Goal: Navigation & Orientation: Find specific page/section

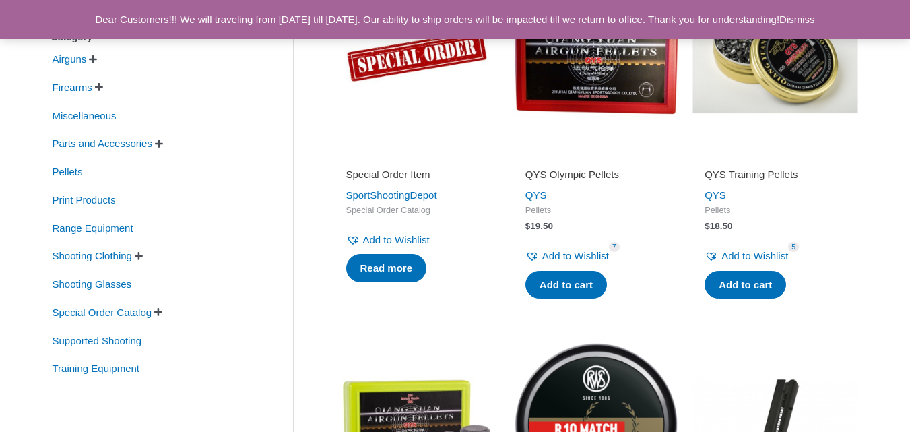
scroll to position [323, 0]
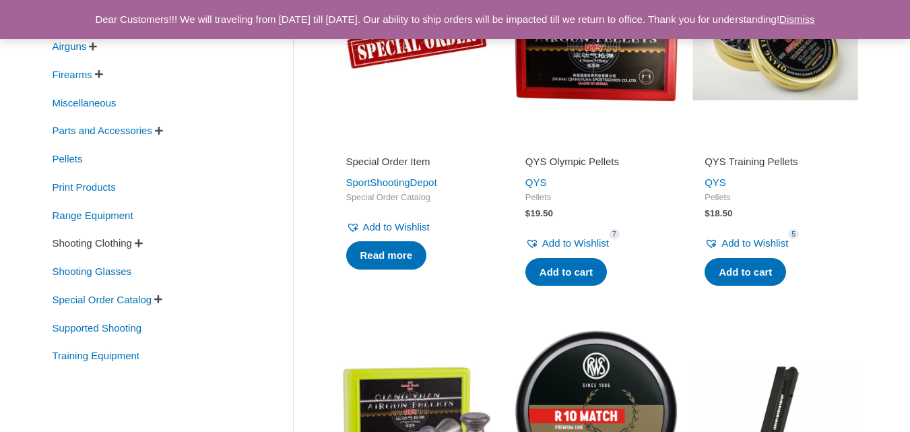
click at [130, 241] on span "Shooting Clothing" at bounding box center [92, 243] width 82 height 23
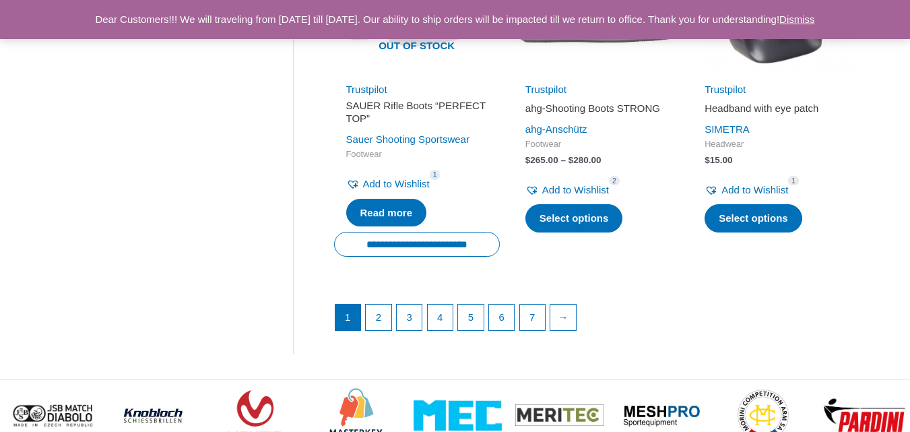
scroll to position [1877, 0]
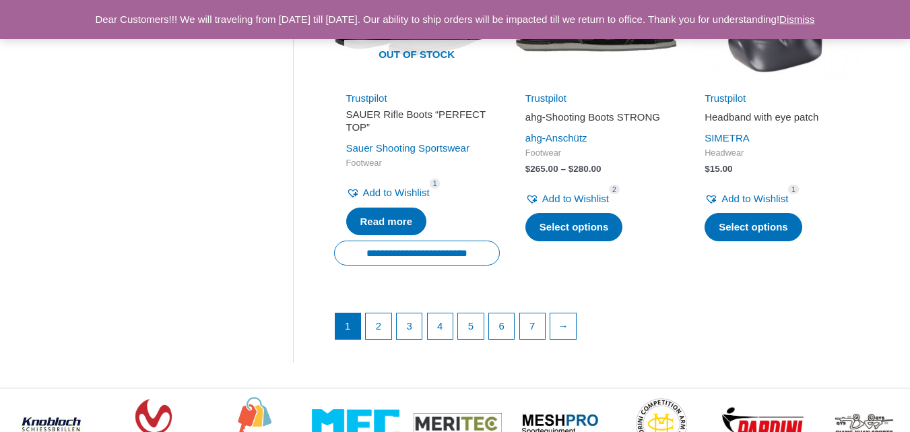
click at [385, 346] on ul "1 2 3 4 5 6 7 →" at bounding box center [597, 330] width 524 height 34
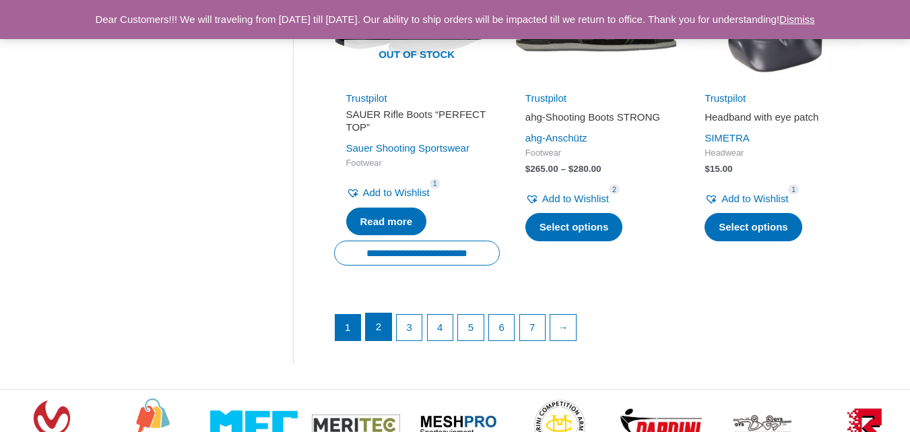
click at [381, 340] on link "2" at bounding box center [379, 326] width 26 height 27
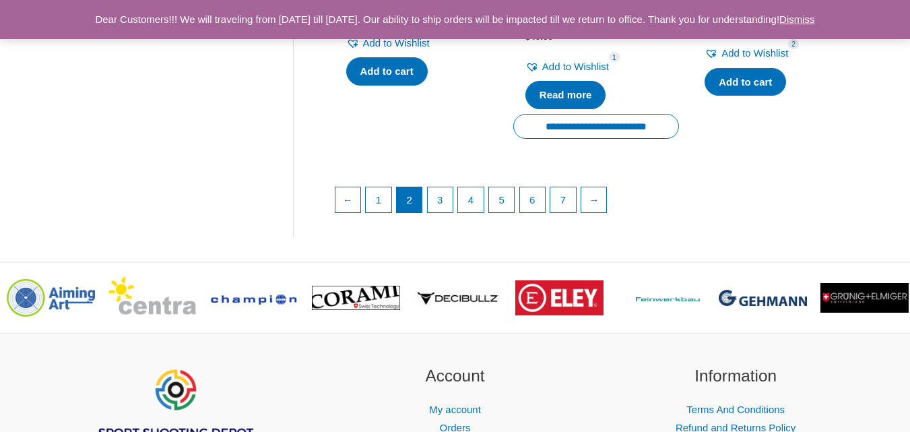
scroll to position [2134, 0]
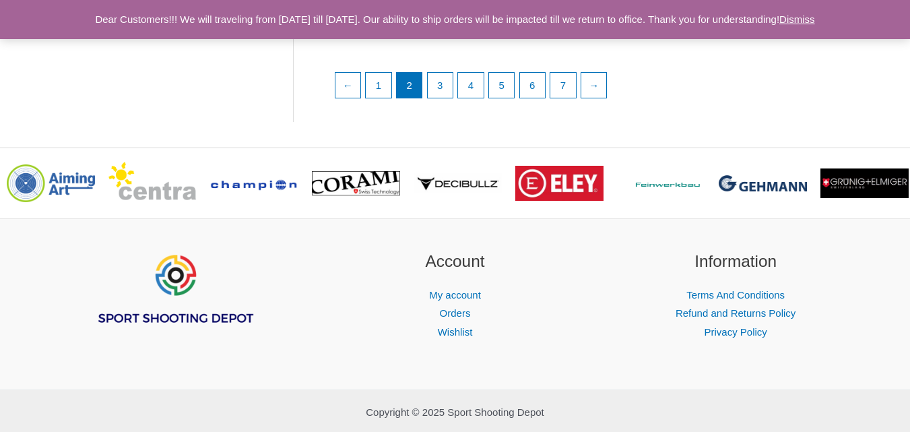
click at [429, 72] on li "3" at bounding box center [440, 85] width 27 height 27
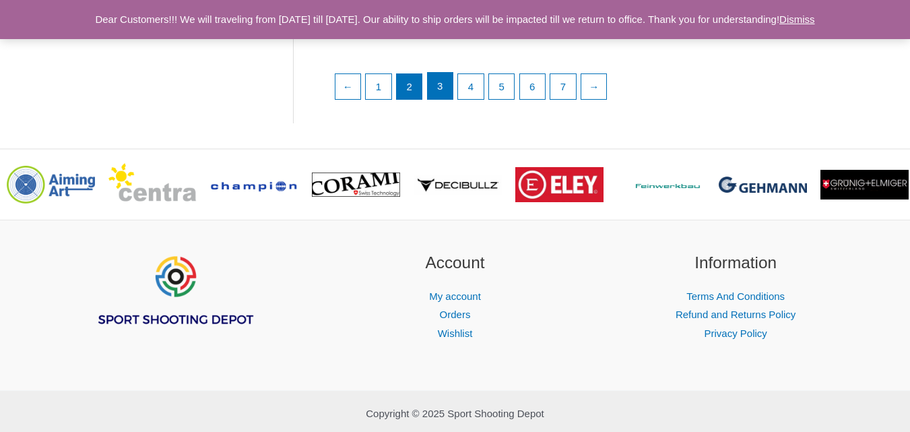
click at [442, 73] on link "3" at bounding box center [441, 86] width 26 height 27
